Goal: Transaction & Acquisition: Subscribe to service/newsletter

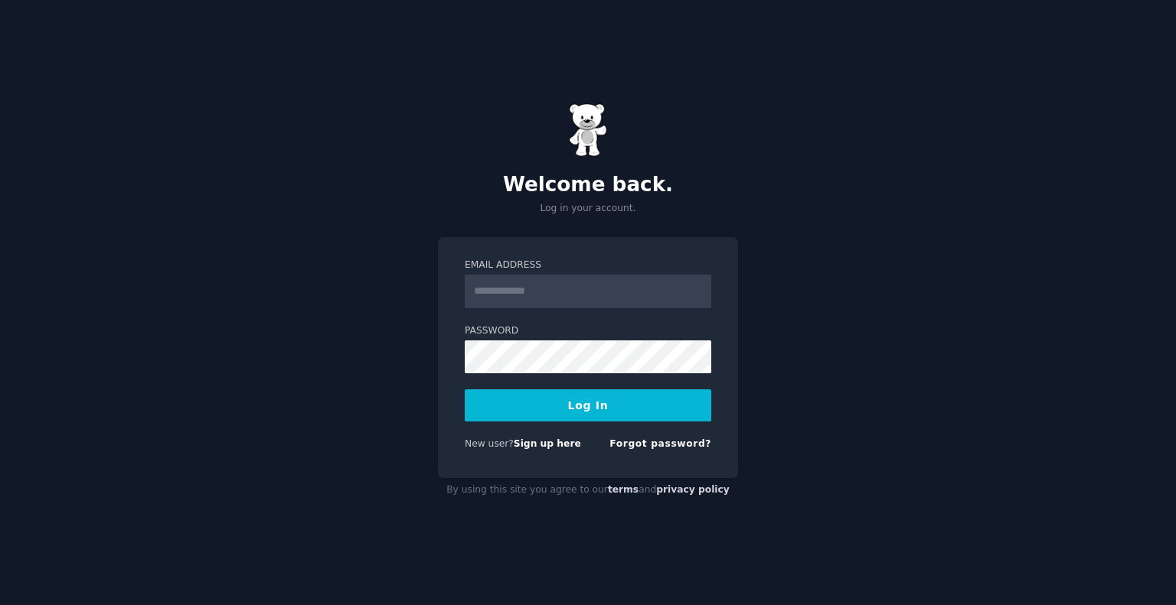
click at [551, 283] on input "Email Address" at bounding box center [588, 292] width 246 height 34
type input "**********"
click at [607, 410] on button "Log In" at bounding box center [588, 406] width 246 height 32
click at [590, 293] on input "Email Address" at bounding box center [588, 292] width 246 height 34
type input "**********"
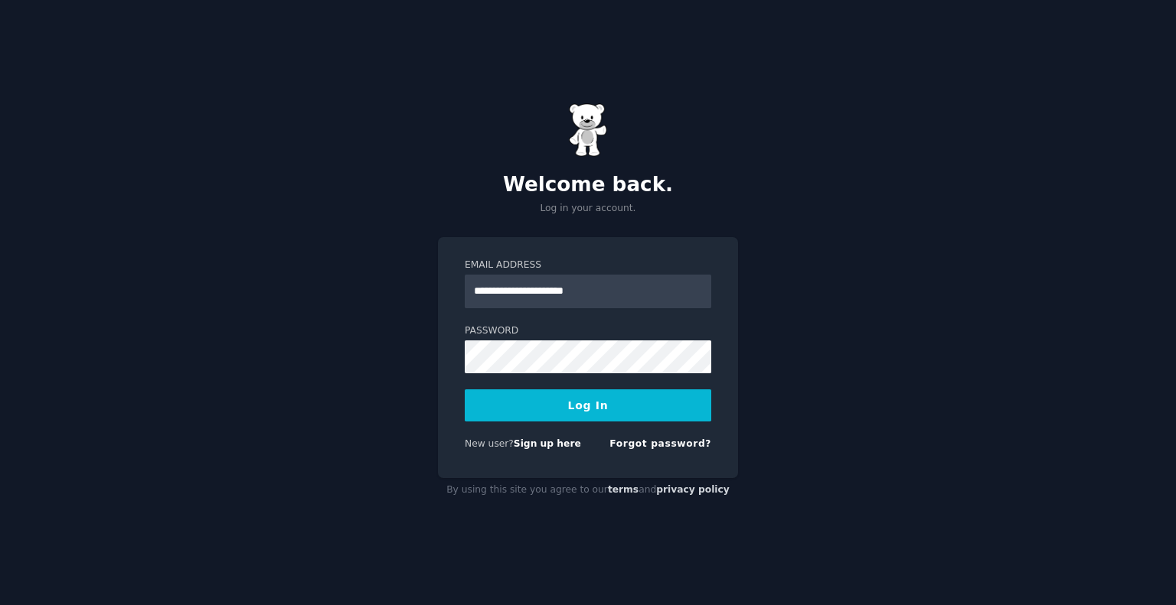
click at [579, 413] on button "Log In" at bounding box center [588, 406] width 246 height 32
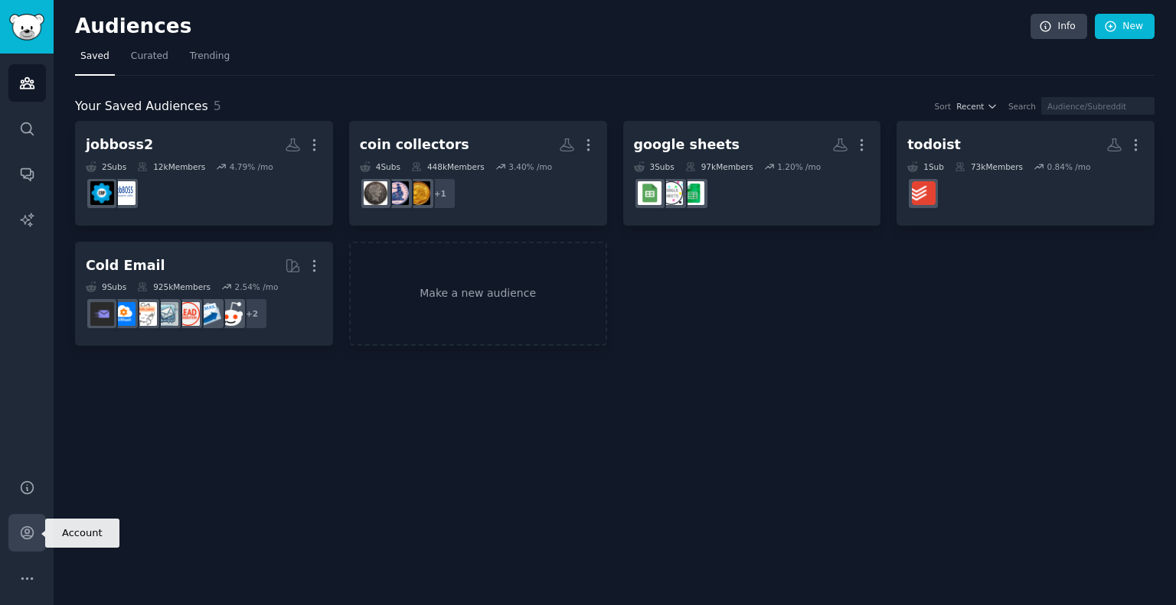
click at [23, 536] on icon "Sidebar" at bounding box center [27, 533] width 12 height 12
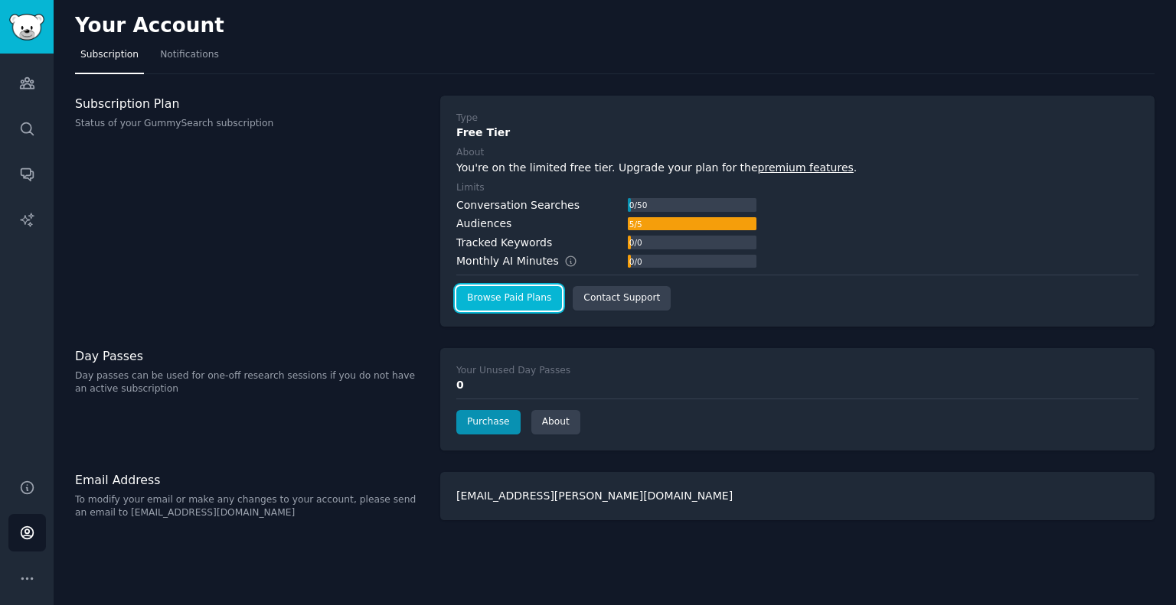
click at [495, 288] on link "Browse Paid Plans" at bounding box center [509, 298] width 106 height 24
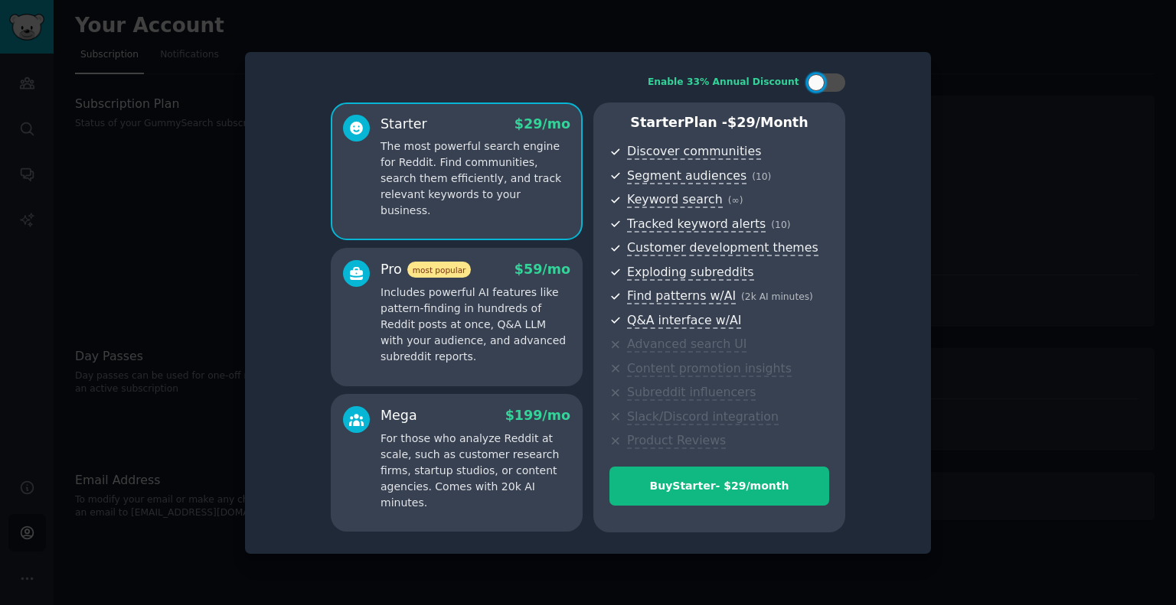
click at [511, 324] on p "Includes powerful AI features like pattern-finding in hundreds of Reddit posts …" at bounding box center [475, 325] width 190 height 80
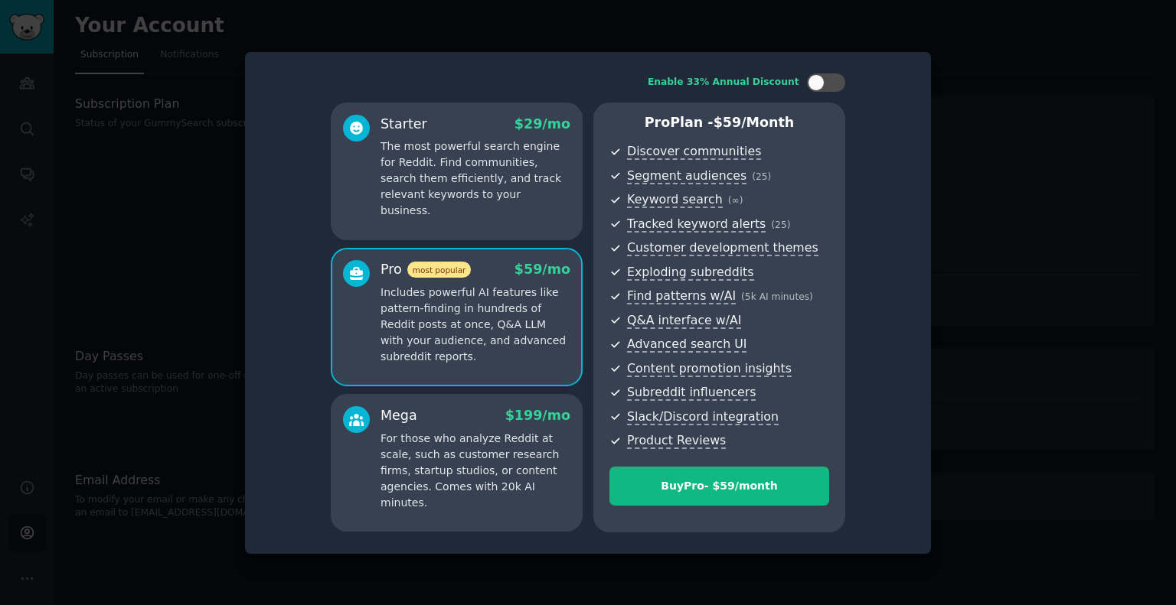
click at [485, 420] on div "Mega $ 199 /mo" at bounding box center [475, 415] width 190 height 19
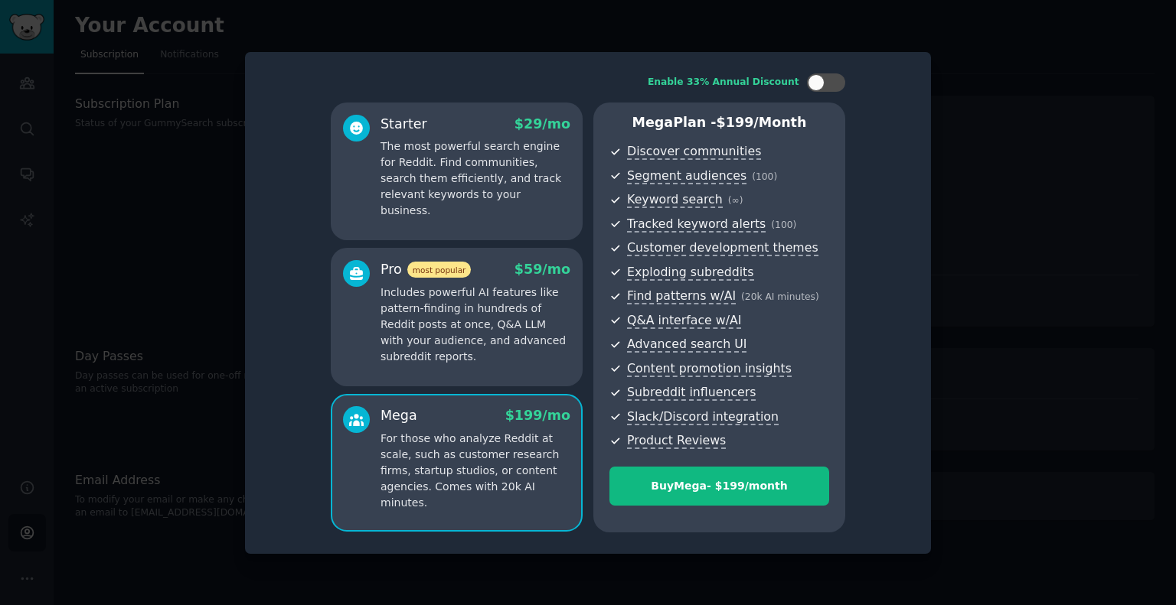
click at [468, 299] on p "Includes powerful AI features like pattern-finding in hundreds of Reddit posts …" at bounding box center [475, 325] width 190 height 80
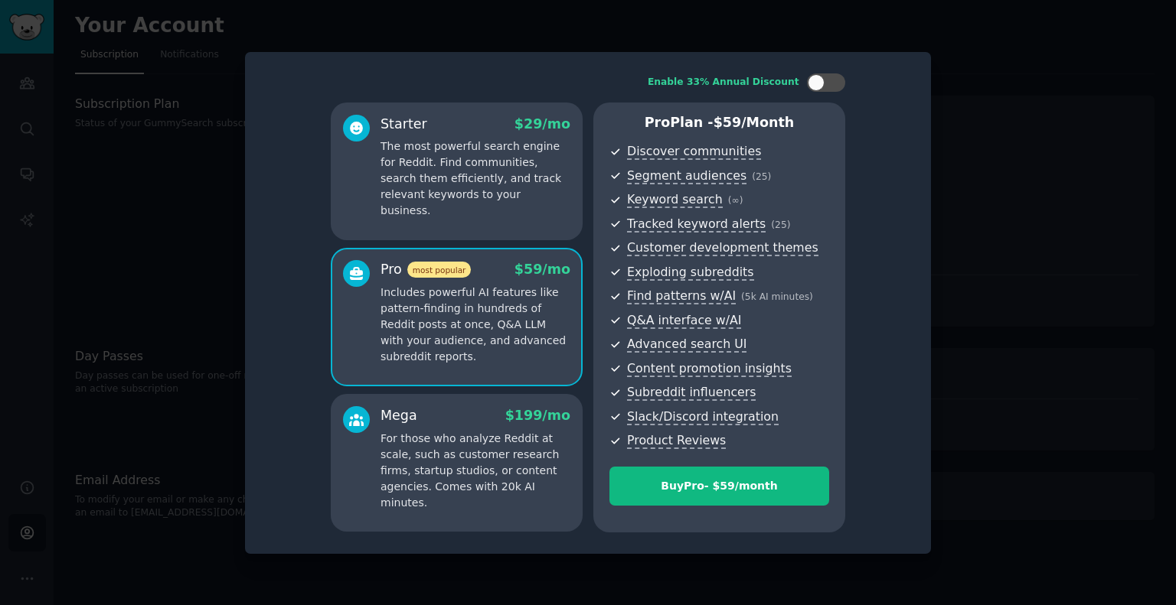
click at [479, 437] on p "For those who analyze Reddit at scale, such as customer research firms, startup…" at bounding box center [475, 471] width 190 height 80
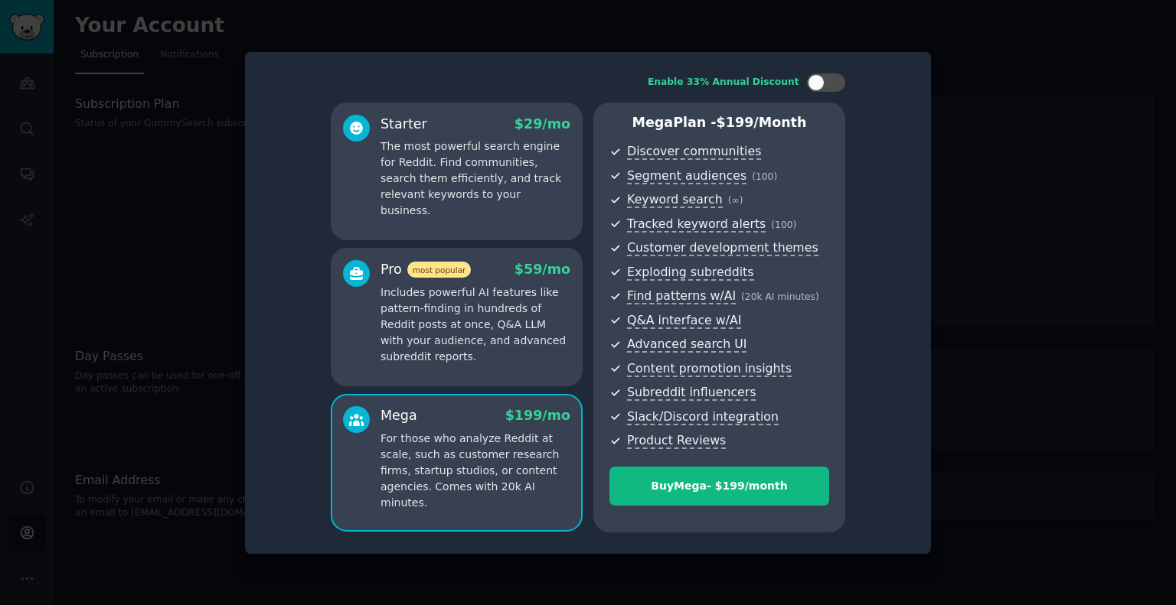
click at [489, 302] on p "Includes powerful AI features like pattern-finding in hundreds of Reddit posts …" at bounding box center [475, 325] width 190 height 80
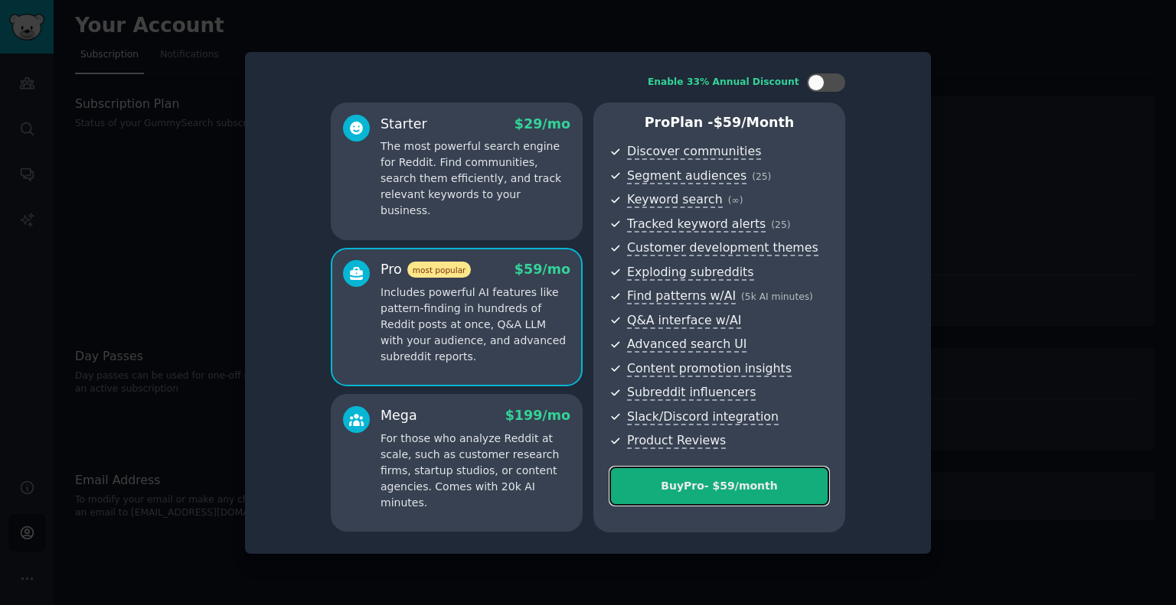
click at [674, 486] on div "Buy Pro - $ 59 /month" at bounding box center [719, 486] width 218 height 16
